Goal: Information Seeking & Learning: Learn about a topic

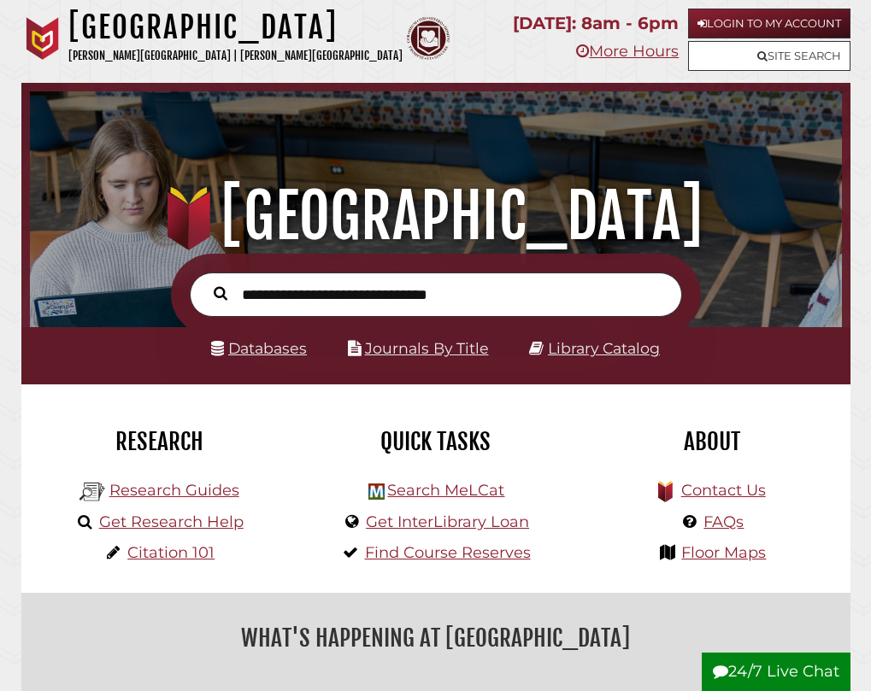
scroll to position [268, 803]
click at [829, 16] on link "Login to My Account" at bounding box center [769, 24] width 162 height 30
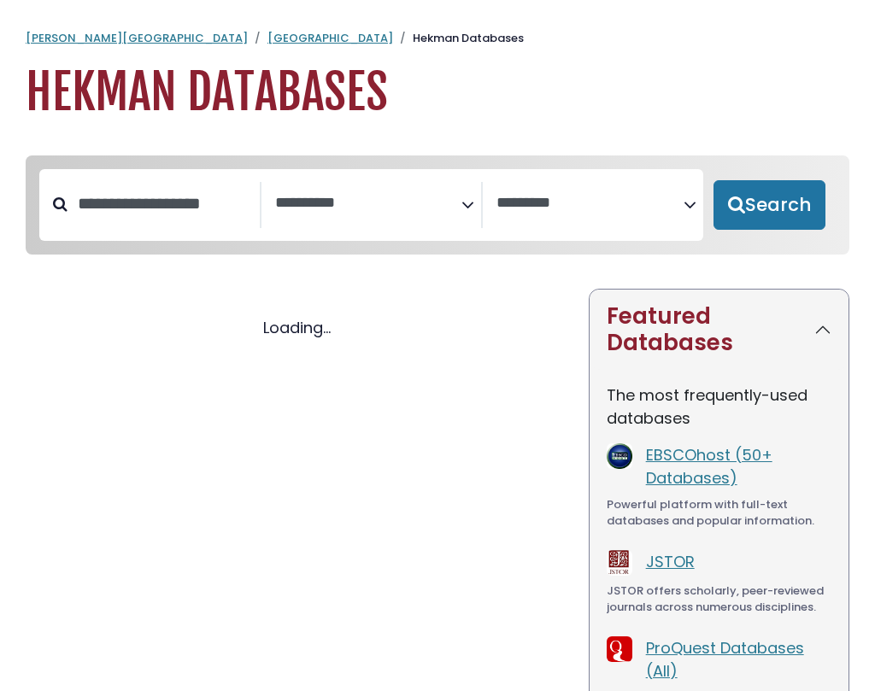
select select "Database Subject Filter"
select select "Database Vendors Filter"
select select "Database Subject Filter"
select select "Database Vendors Filter"
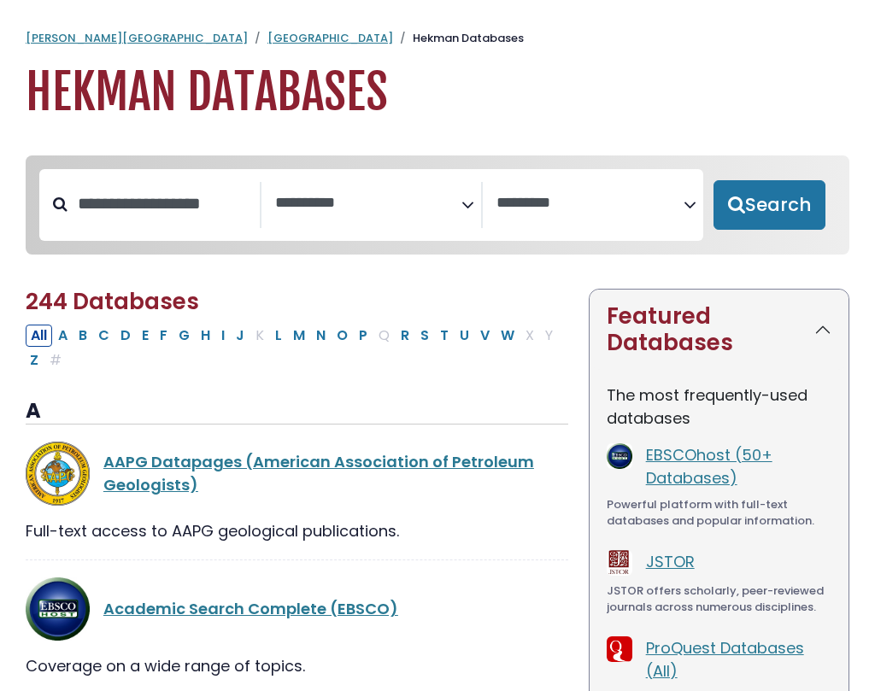
click at [385, 191] on span "Search filters" at bounding box center [368, 205] width 187 height 46
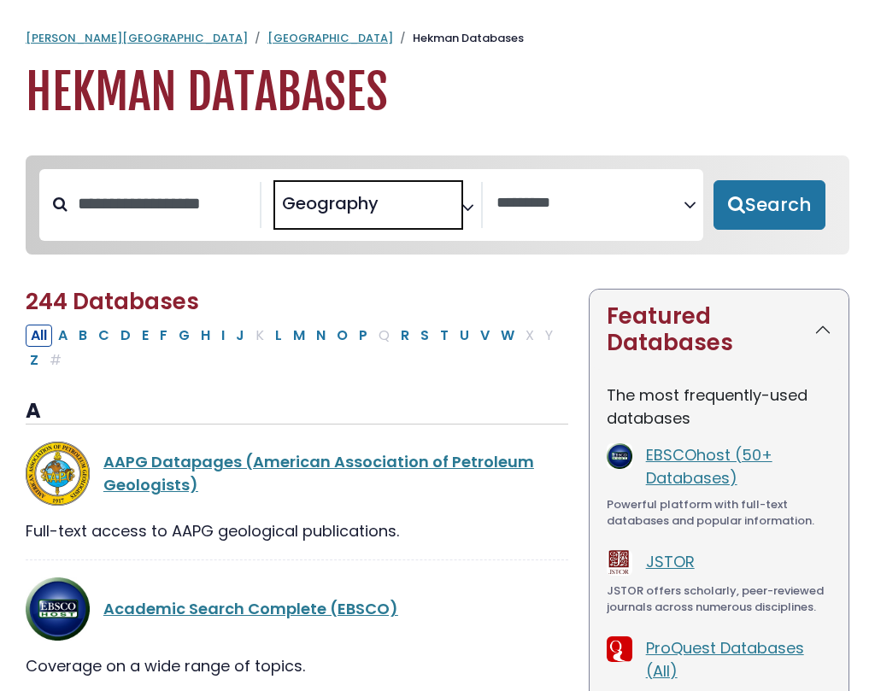
scroll to position [444, 0]
click at [437, 208] on span "× Geography" at bounding box center [368, 205] width 187 height 46
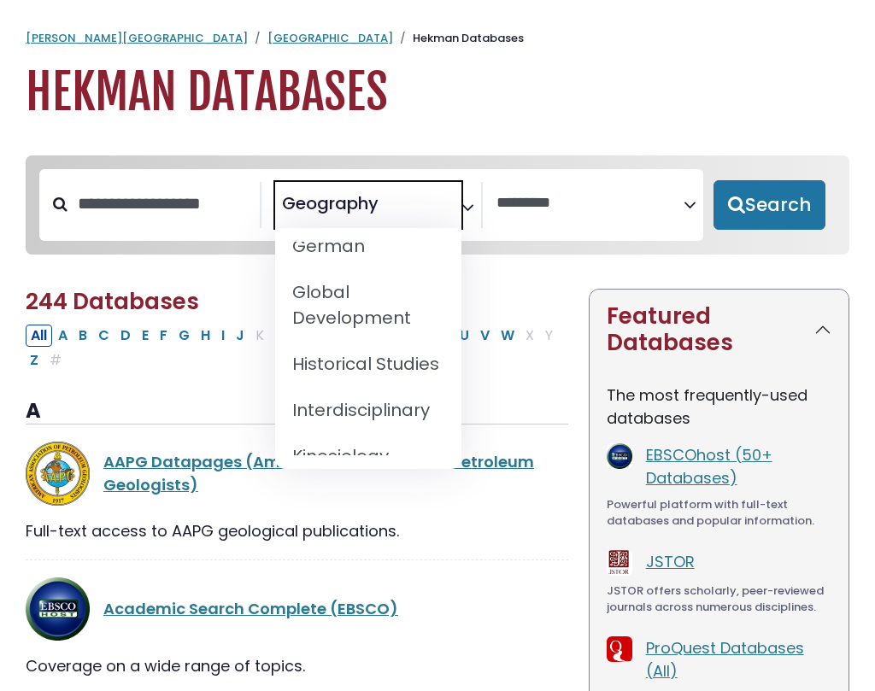
scroll to position [1025, 0]
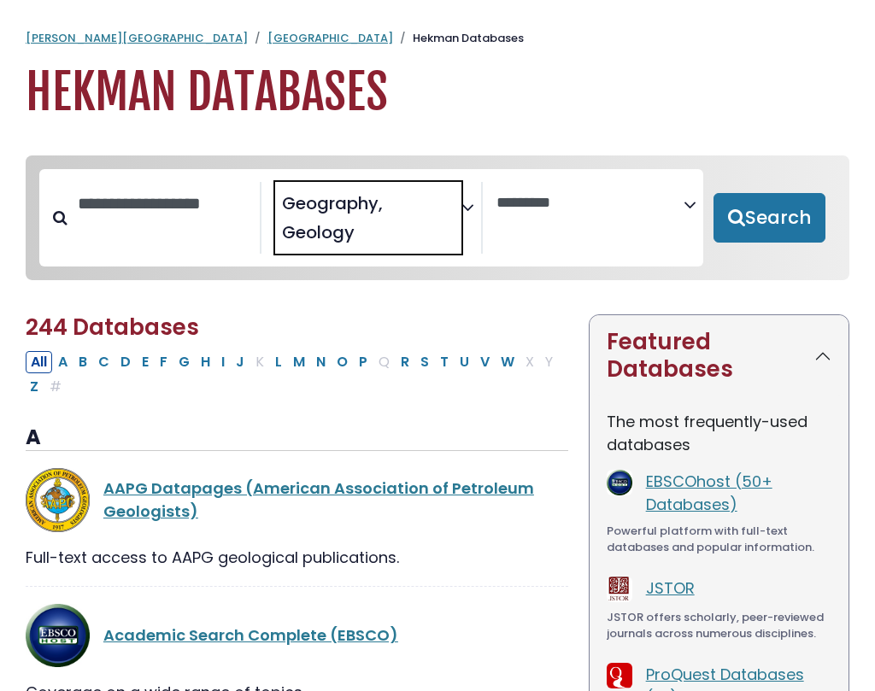
click at [435, 222] on span "× Geography × Geology" at bounding box center [368, 218] width 187 height 73
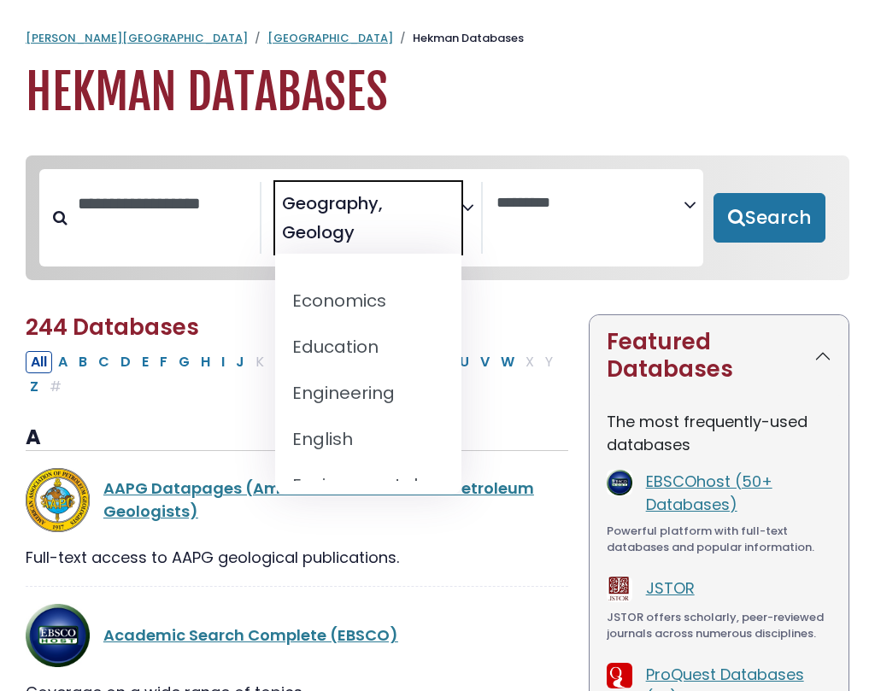
scroll to position [854, 0]
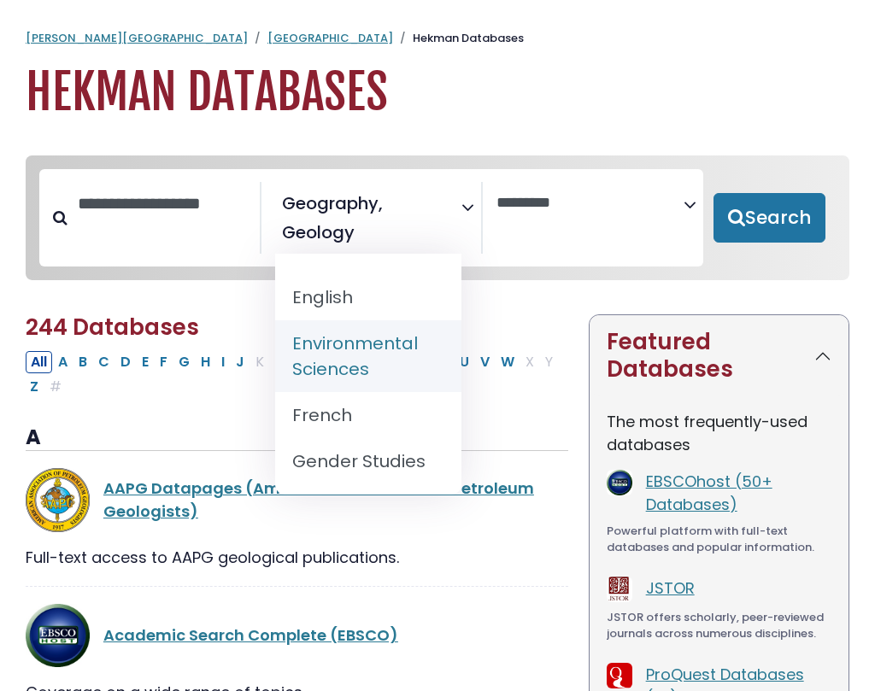
select select "*****"
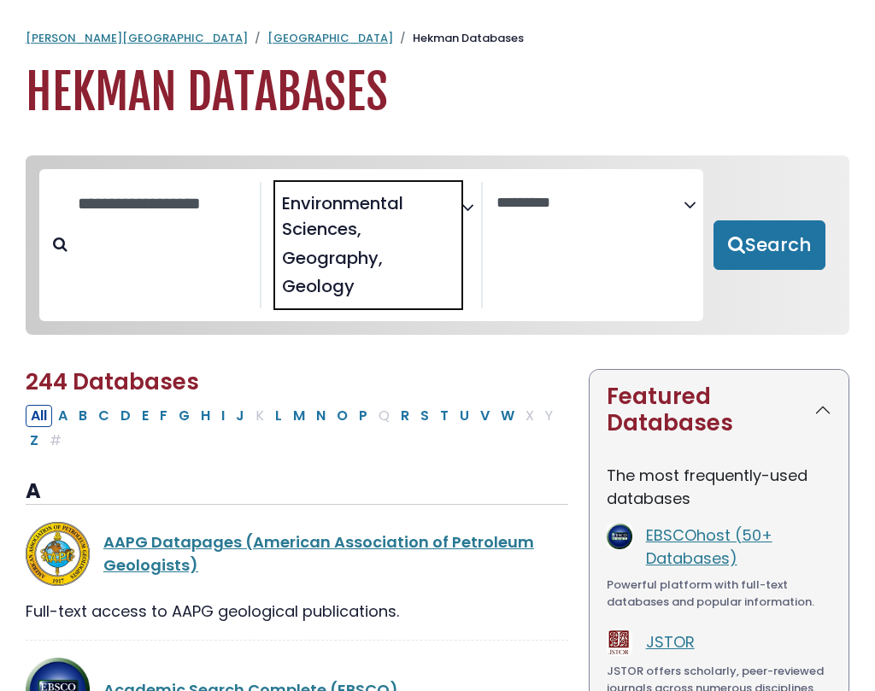
click at [421, 254] on span "× Environmental Sciences × Geography × Geology" at bounding box center [368, 245] width 187 height 126
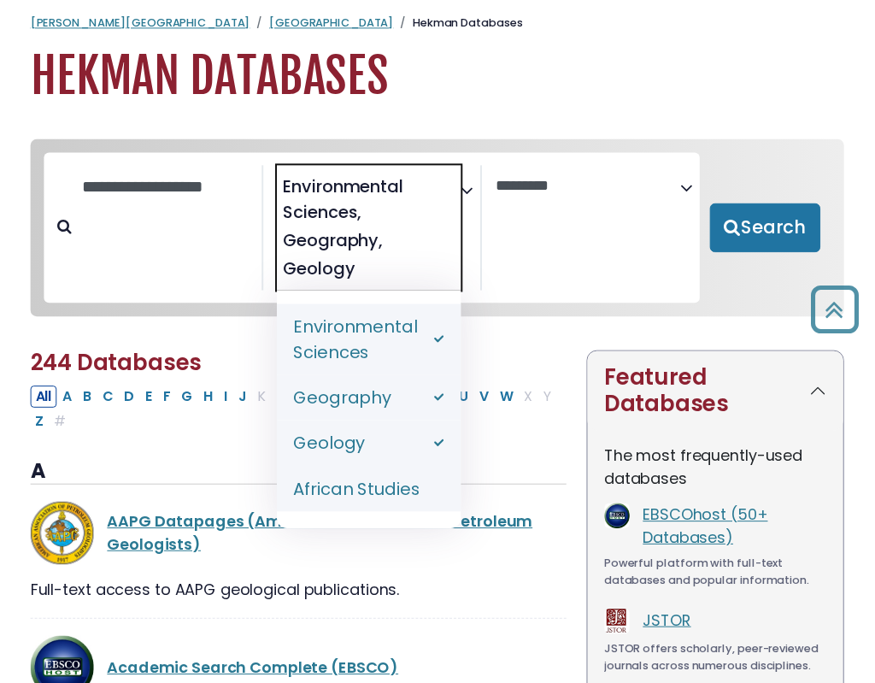
scroll to position [0, 0]
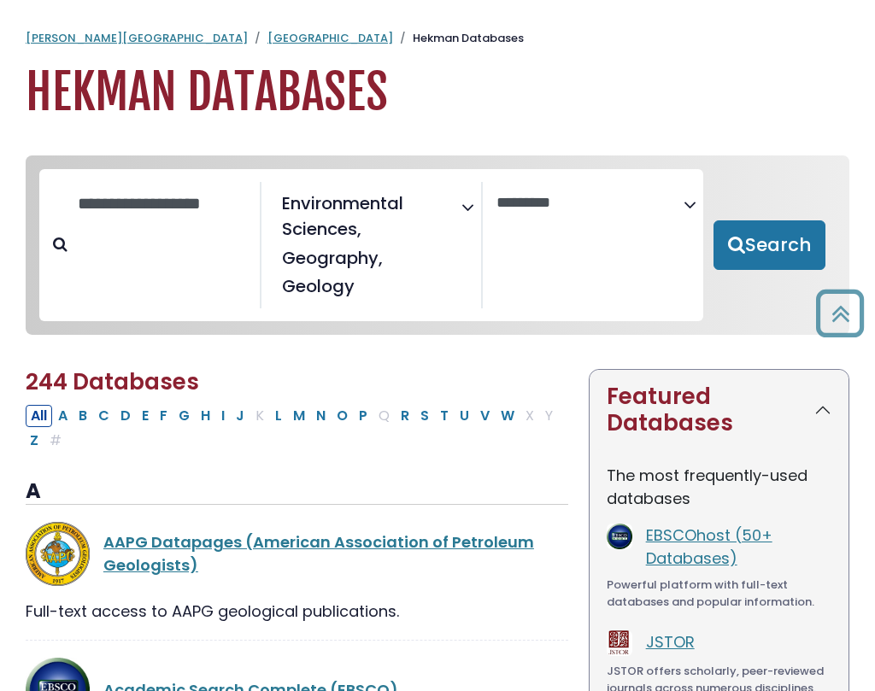
click at [566, 248] on div "**********" at bounding box center [593, 245] width 220 height 126
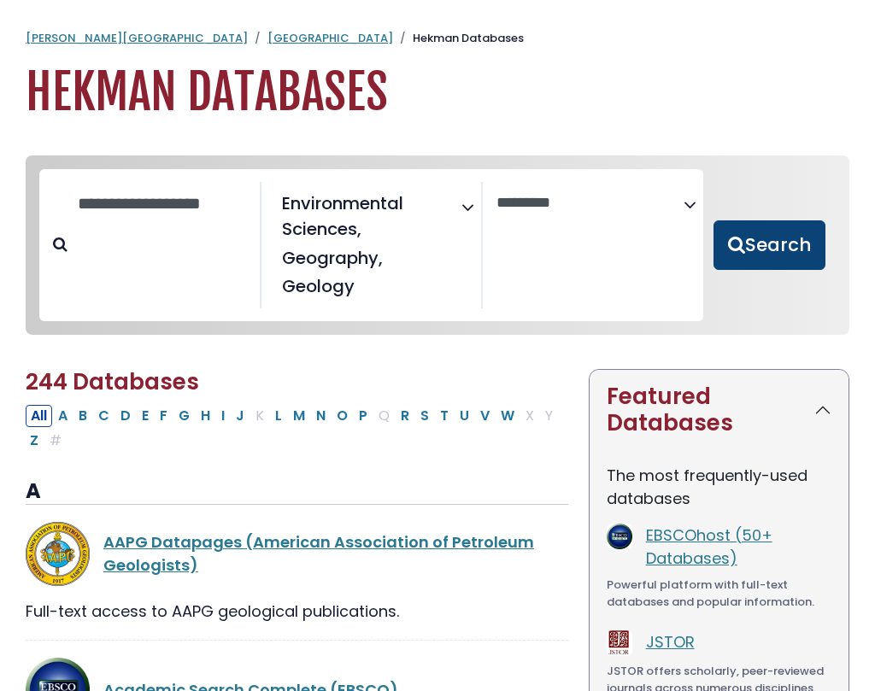
click at [759, 255] on button "Search" at bounding box center [769, 245] width 112 height 50
select select "Database Vendors Filter"
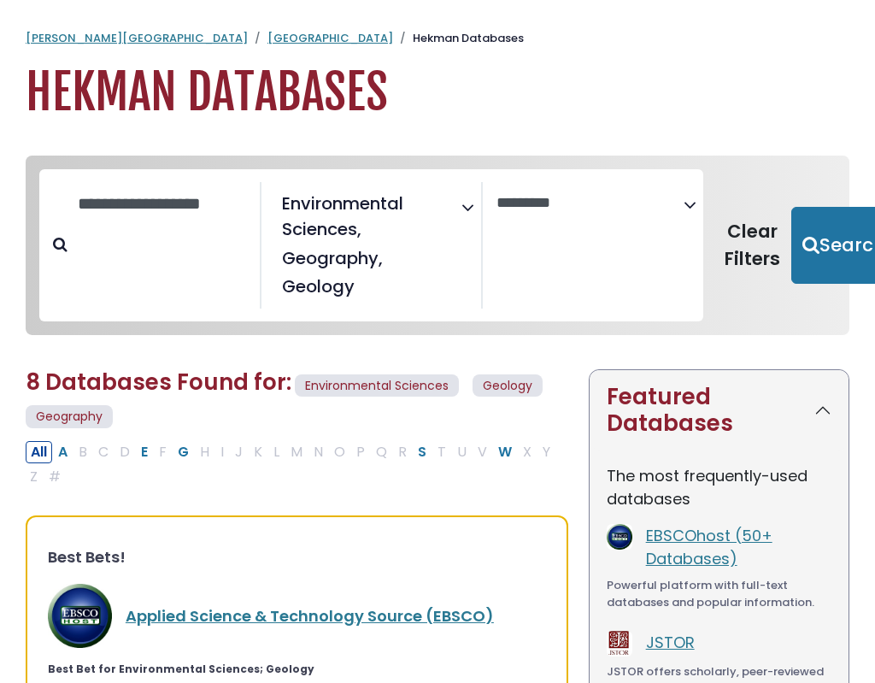
click at [462, 208] on icon "Search filters" at bounding box center [467, 204] width 13 height 25
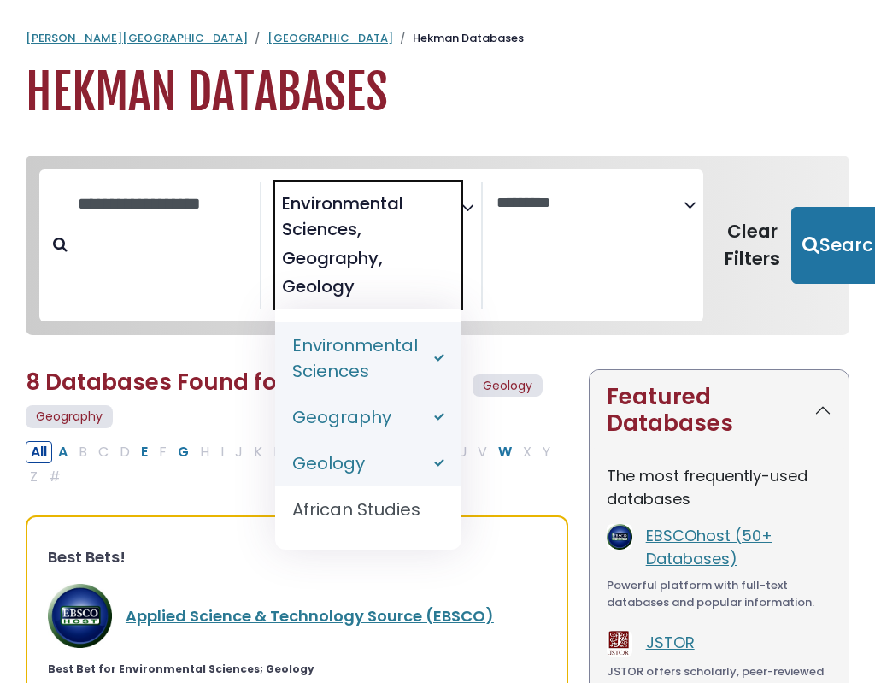
select select "*****"
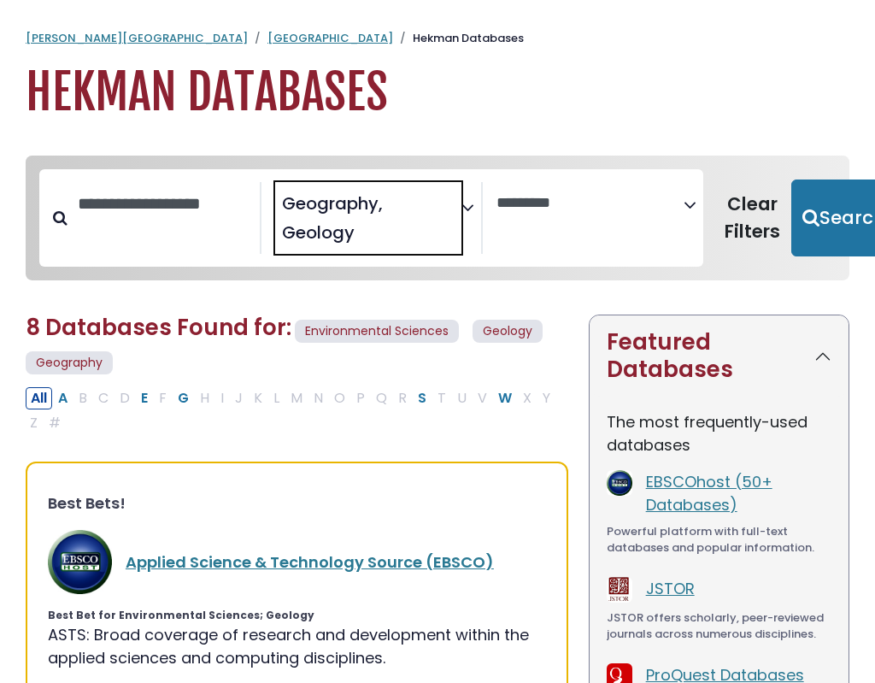
click at [424, 209] on span "× Geography × Geology" at bounding box center [368, 218] width 187 height 73
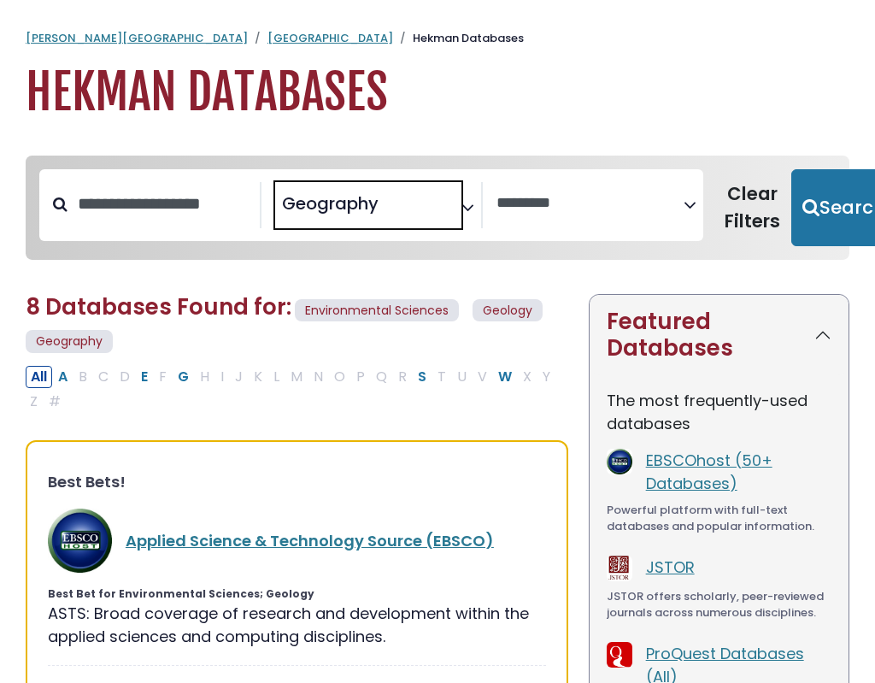
click at [423, 210] on span "× Geography" at bounding box center [368, 205] width 187 height 46
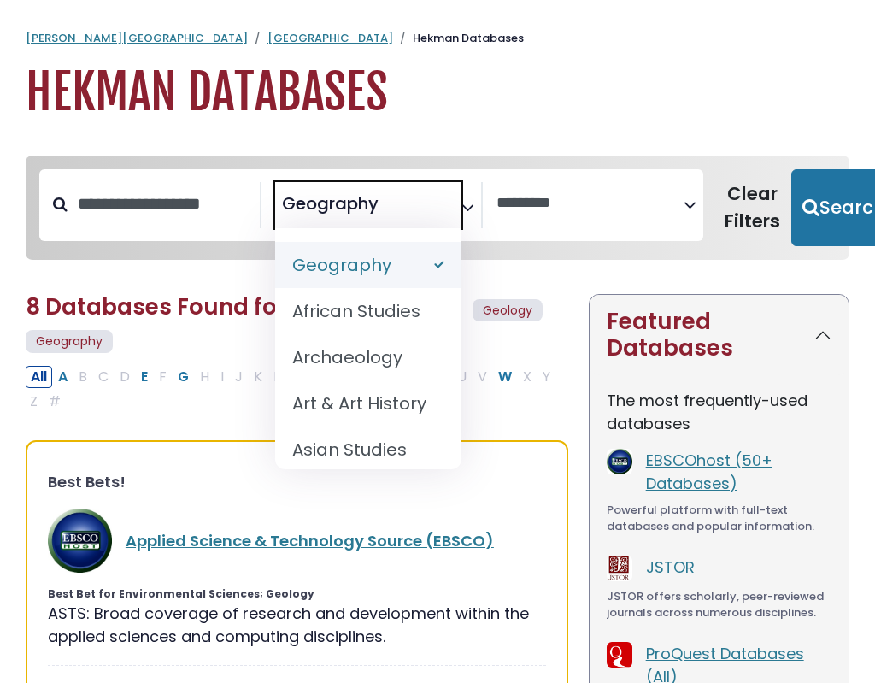
select select "Database Subject Filter"
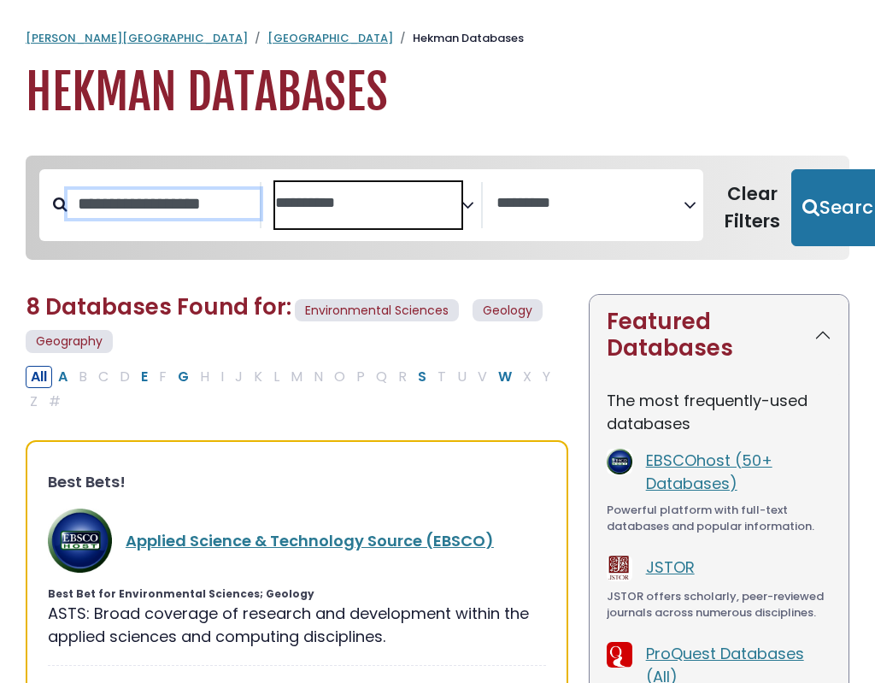
click at [176, 202] on input "Search database by title or keyword" at bounding box center [163, 204] width 192 height 28
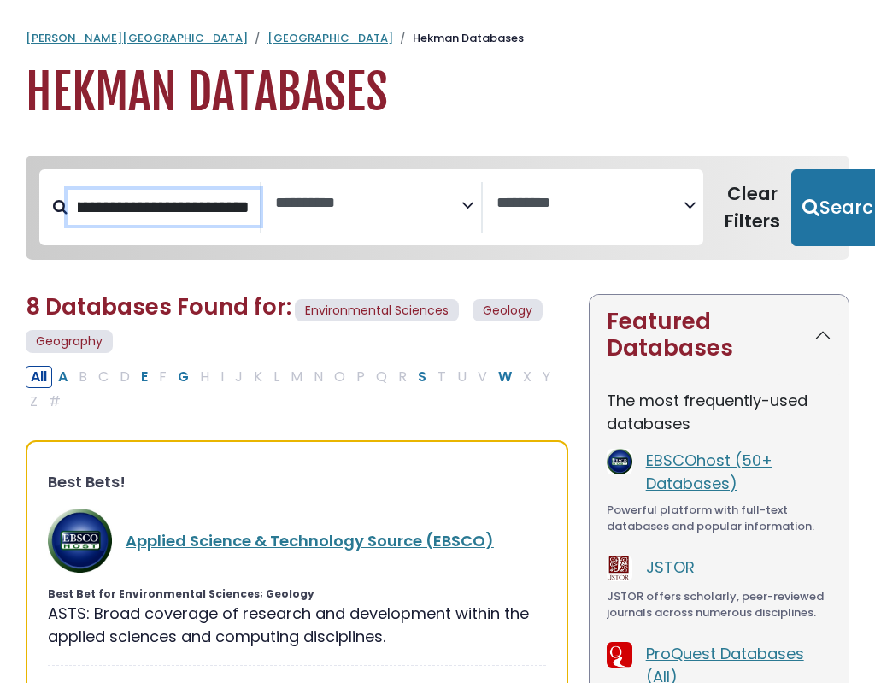
scroll to position [0, 121]
click at [208, 211] on input "**********" at bounding box center [163, 207] width 192 height 35
type input "**********"
click at [791, 169] on button "Search" at bounding box center [843, 207] width 105 height 77
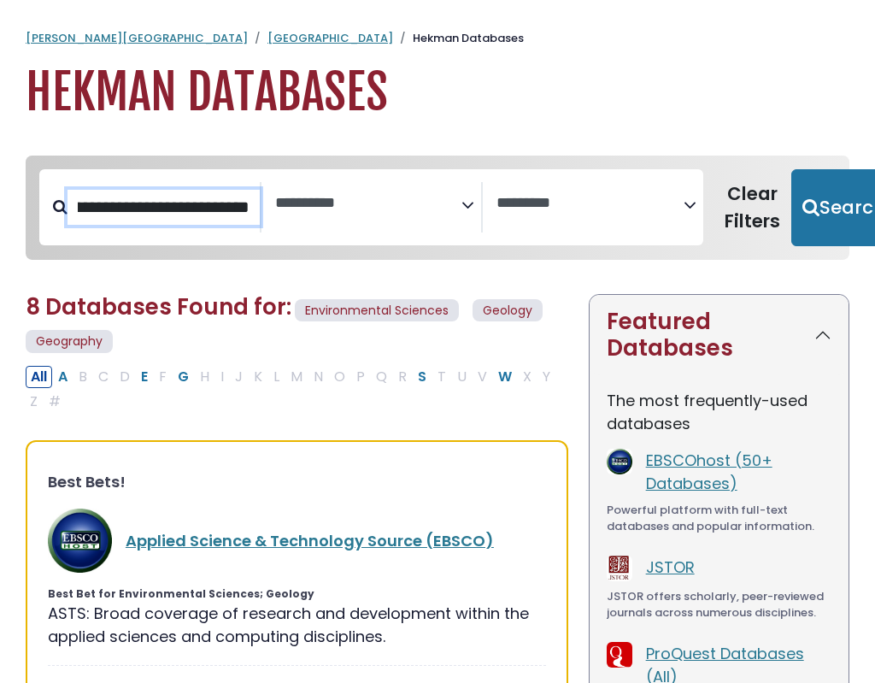
select select "Database Subject Filter"
select select "Database Vendors Filter"
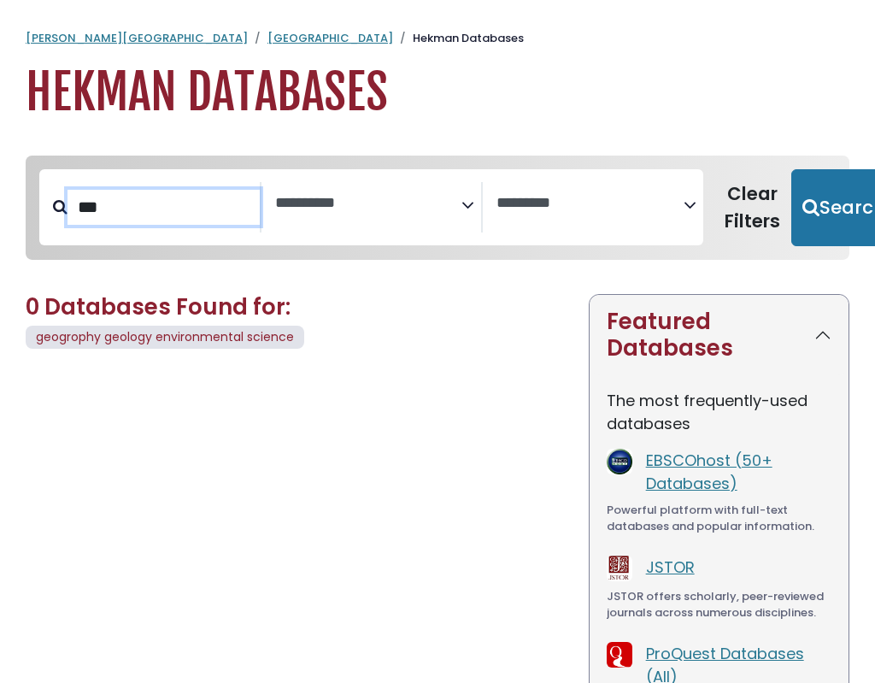
type input "*"
click at [329, 203] on textarea "Search" at bounding box center [368, 204] width 186 height 18
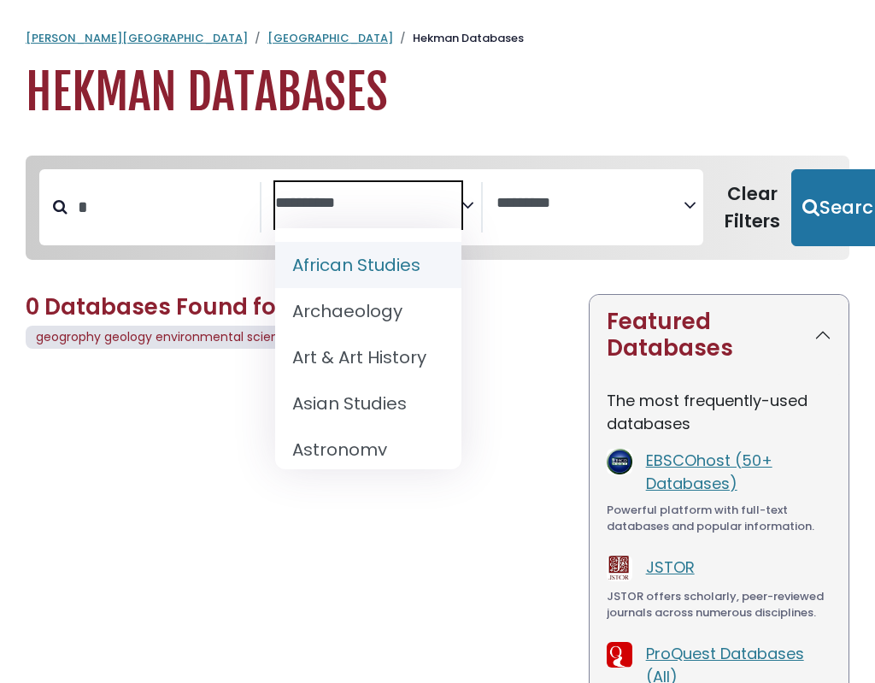
select select "*****"
select select "Database Vendors Filter"
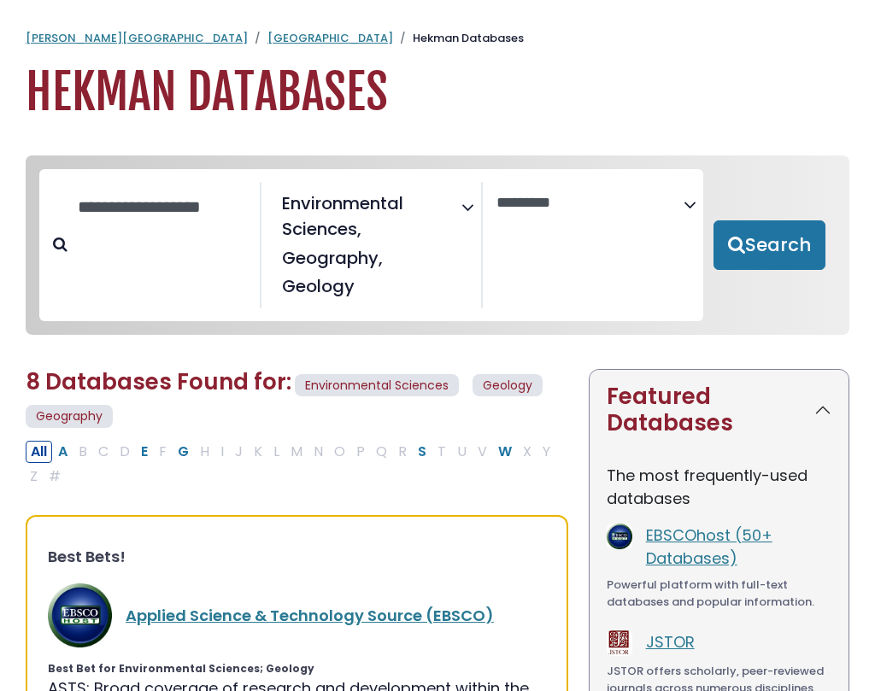
select select "Database Subject Filter"
select select "Database Vendors Filter"
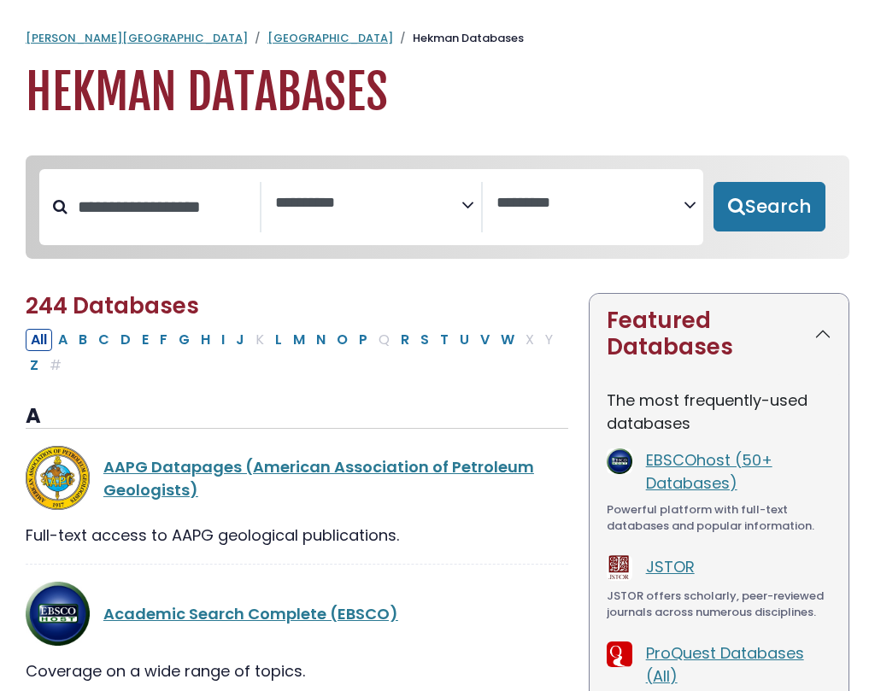
click at [114, 85] on h1 "Hekman Databases" at bounding box center [438, 92] width 824 height 57
click at [267, 32] on link "[GEOGRAPHIC_DATA]" at bounding box center [330, 38] width 126 height 16
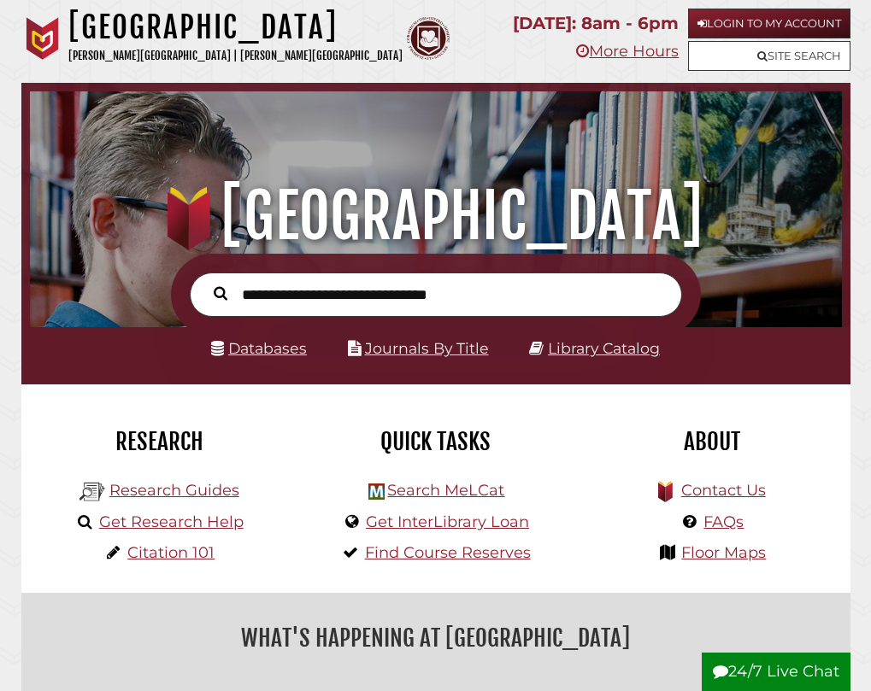
scroll to position [268, 803]
click at [189, 487] on link "Research Guides" at bounding box center [174, 490] width 130 height 19
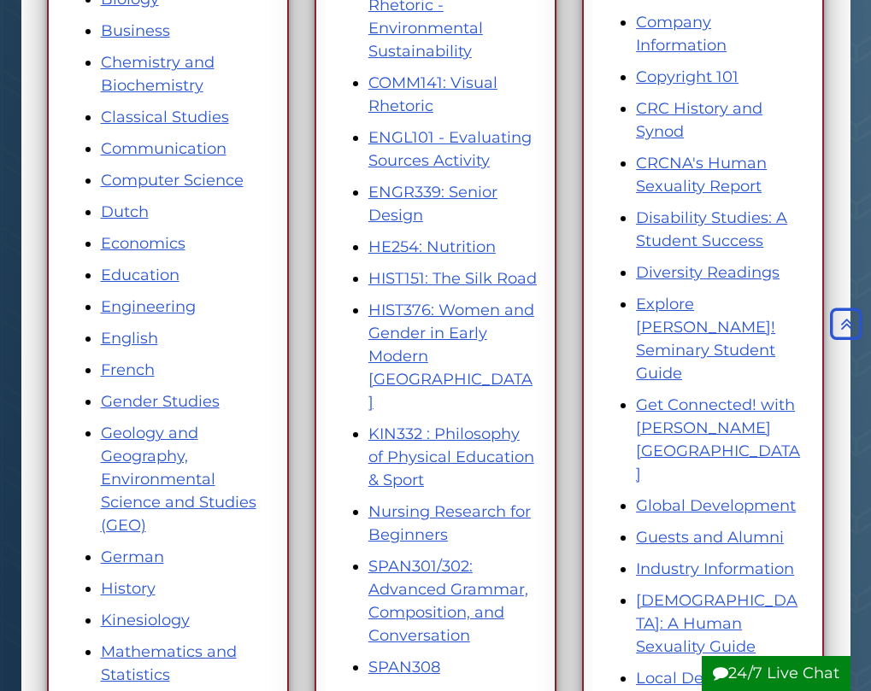
scroll to position [513, 0]
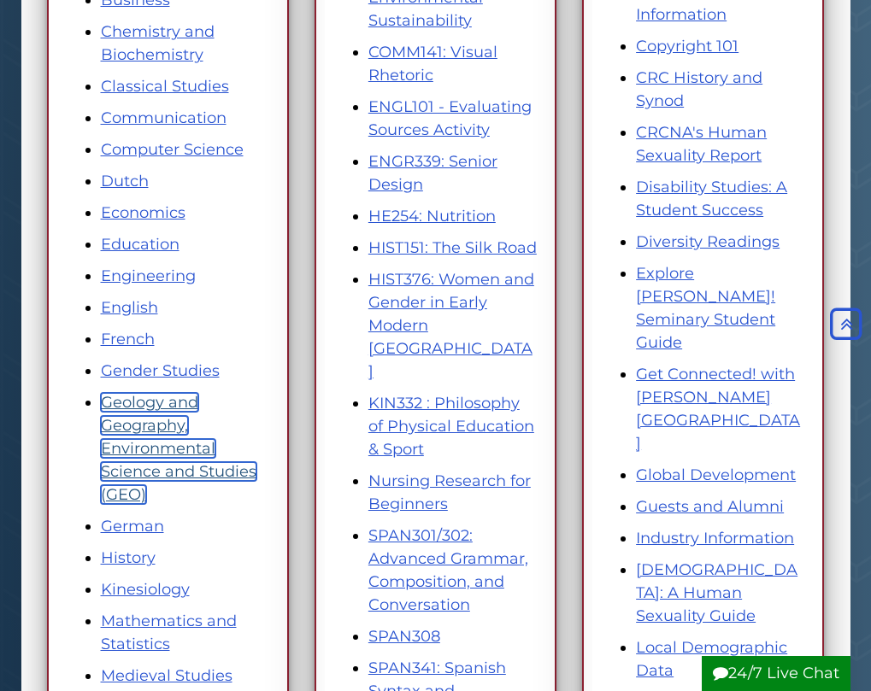
click at [161, 410] on link "Geology and Geography, Environmental Science and Studies (GEO)" at bounding box center [178, 448] width 155 height 111
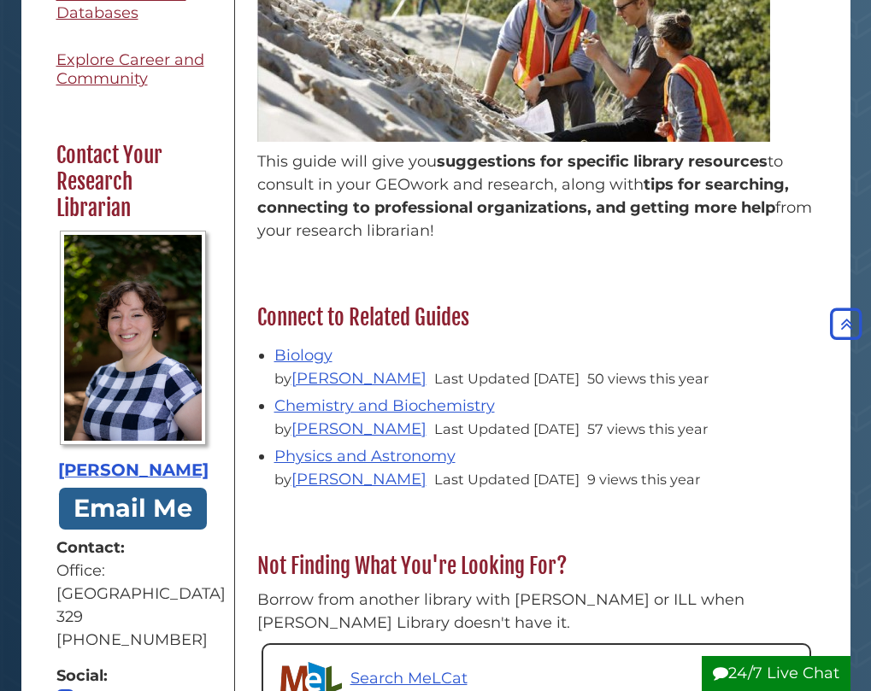
scroll to position [218, 0]
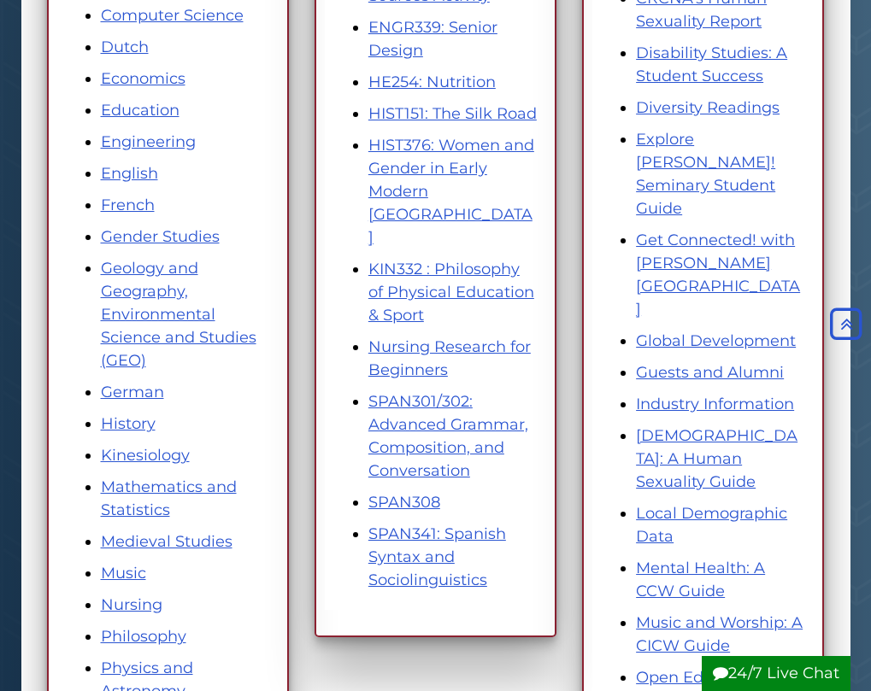
scroll to position [598, 0]
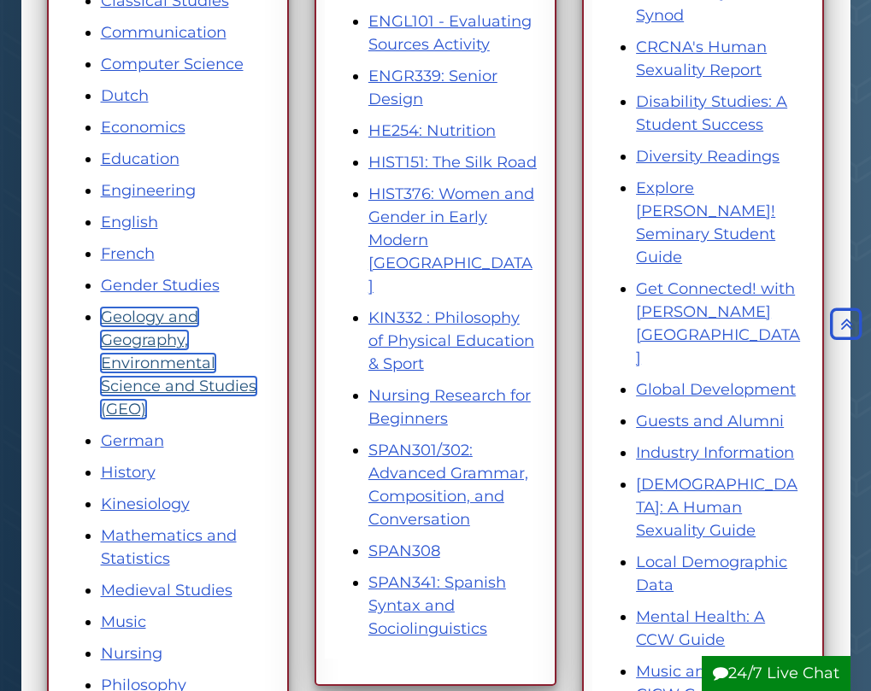
click at [141, 337] on link "Geology and Geography, Environmental Science and Studies (GEO)" at bounding box center [178, 363] width 155 height 111
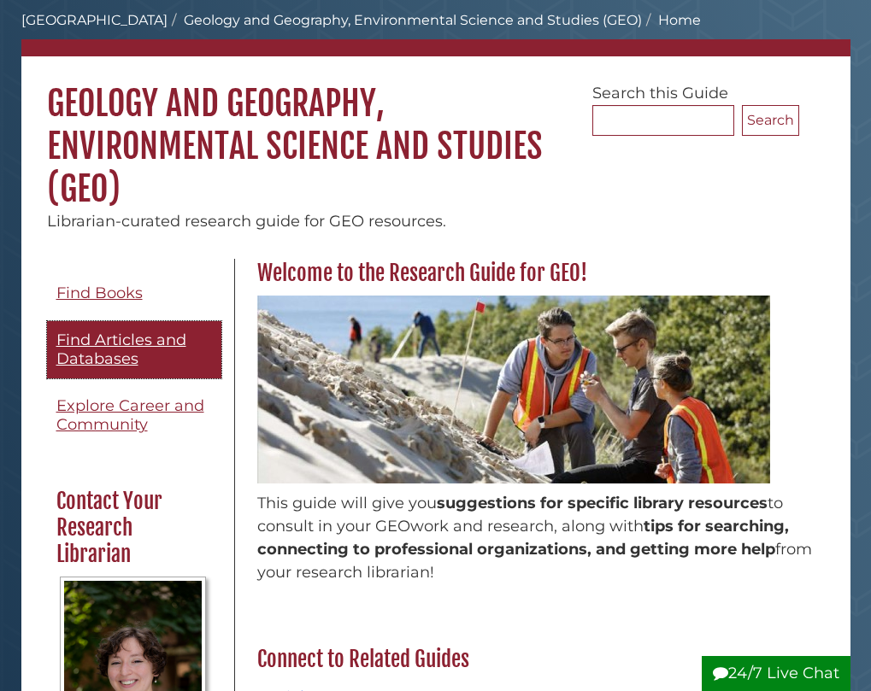
scroll to position [132, 0]
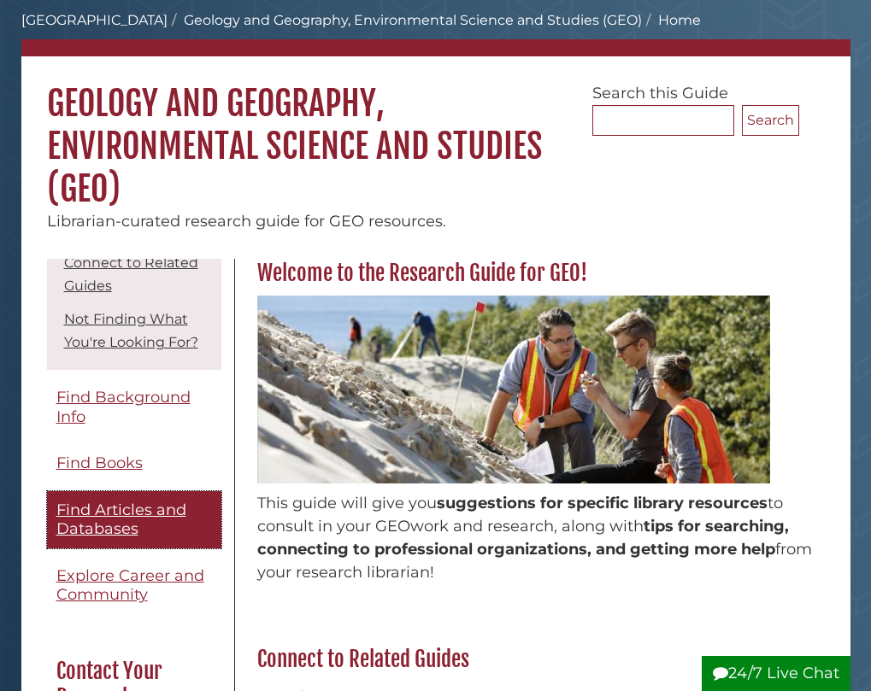
click at [103, 534] on span "Find Articles and Databases" at bounding box center [121, 520] width 130 height 38
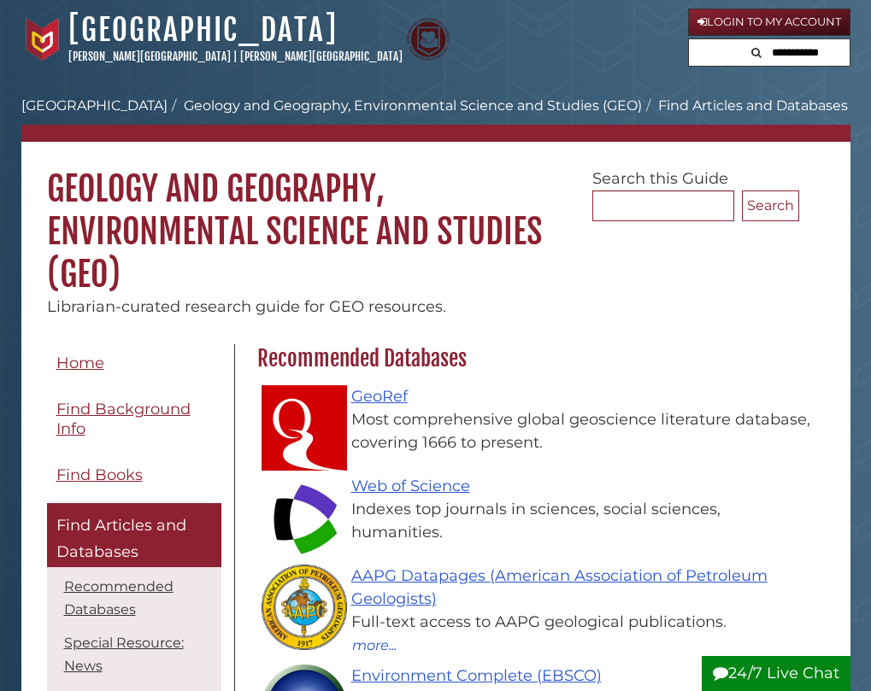
scroll to position [453, 575]
click at [426, 490] on link "Web of Science" at bounding box center [410, 486] width 119 height 19
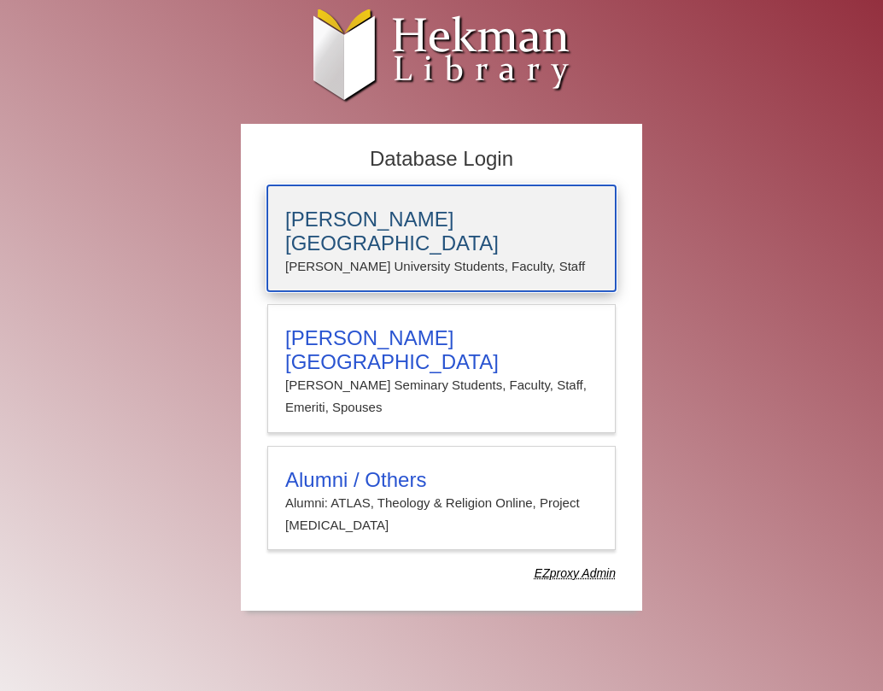
click at [376, 226] on h3 "[PERSON_NAME][GEOGRAPHIC_DATA]" at bounding box center [441, 232] width 313 height 48
